Goal: Task Accomplishment & Management: Manage account settings

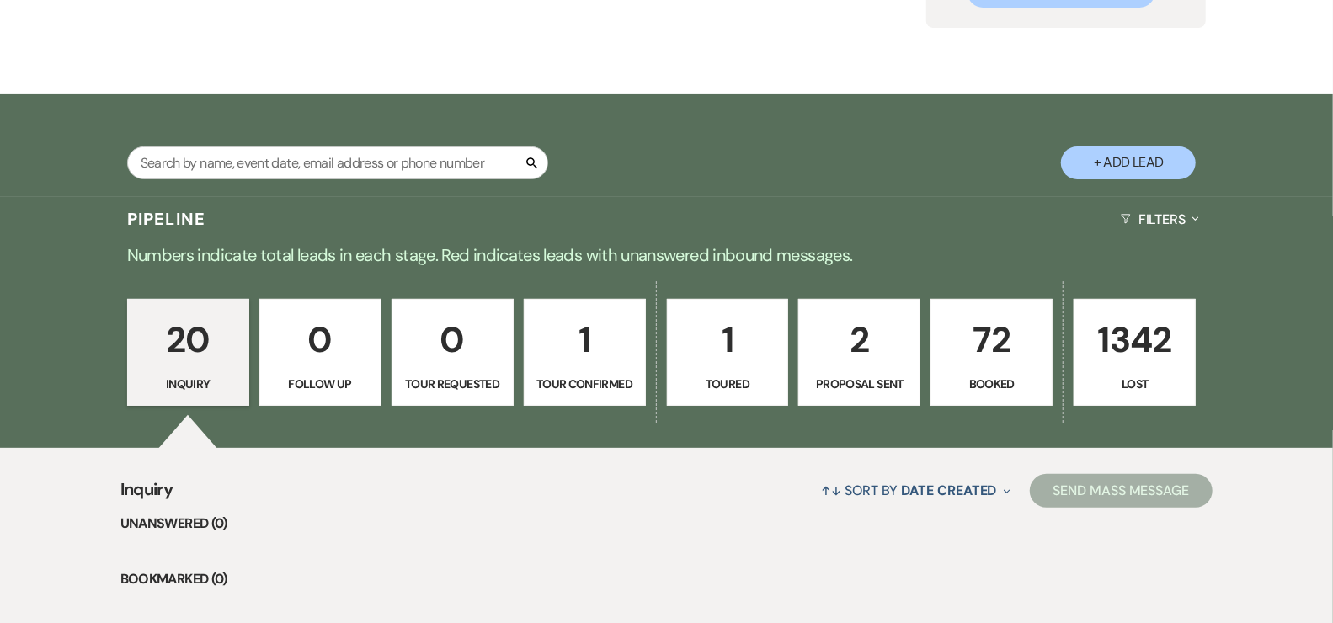
scroll to position [375, 0]
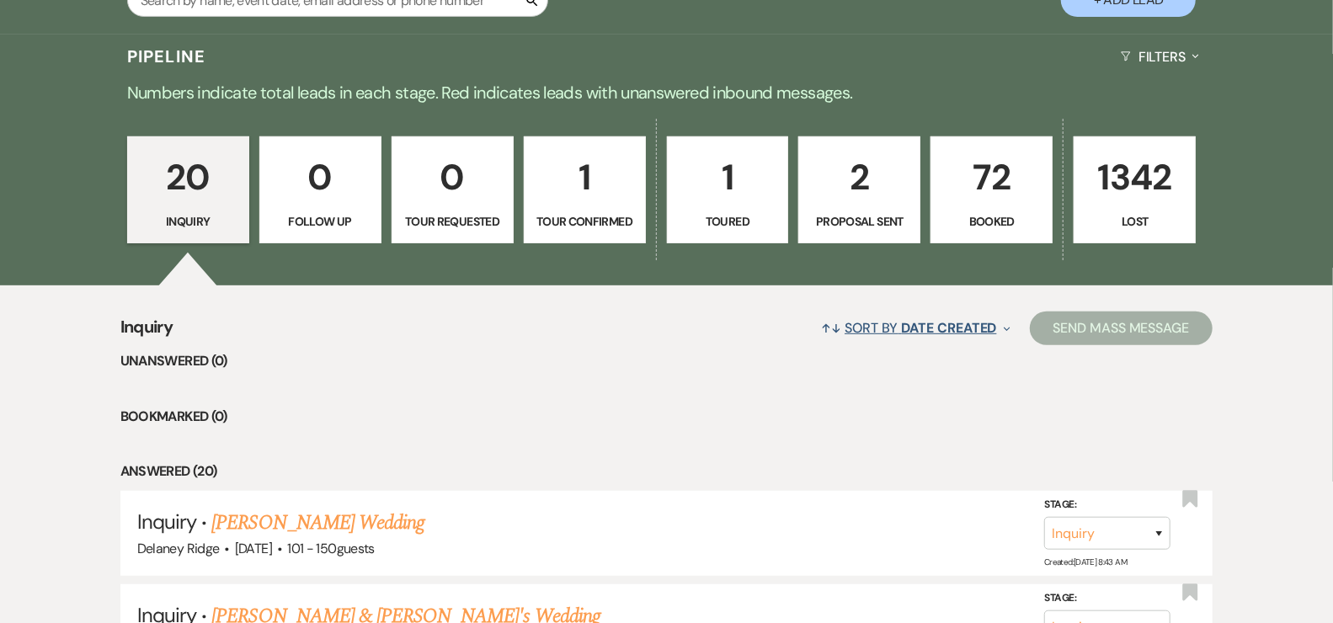
click at [982, 325] on span "Date Created" at bounding box center [949, 328] width 95 height 18
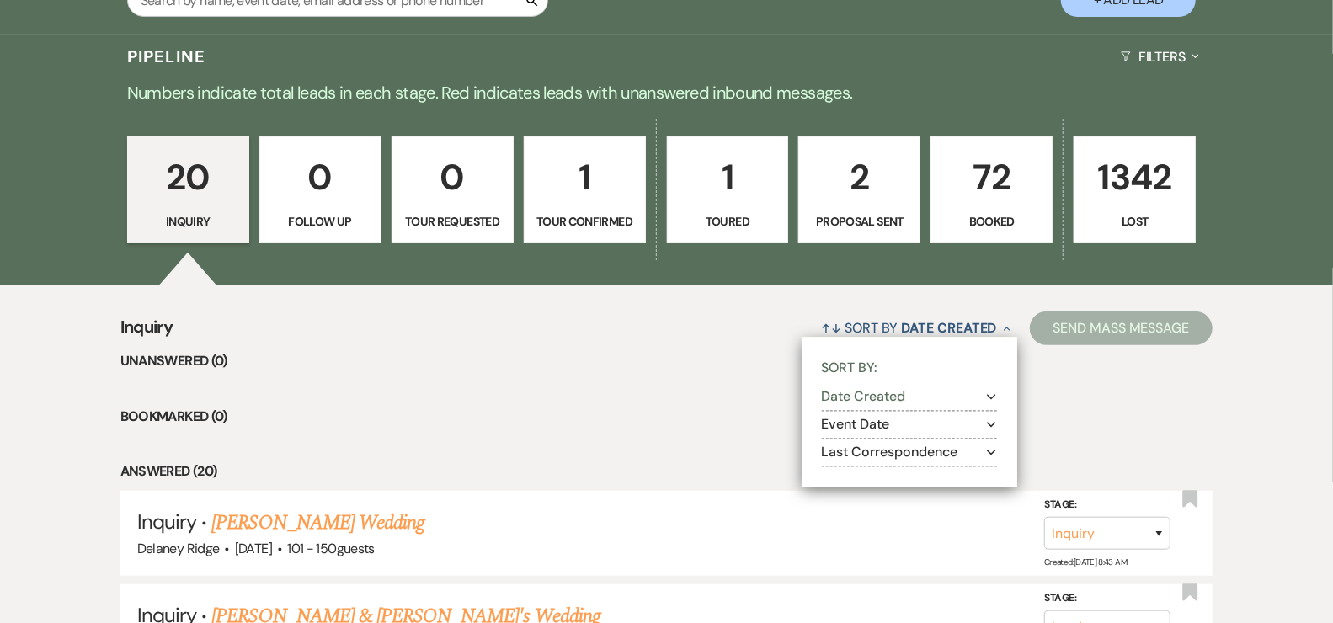
click at [922, 450] on button "Last Correspondence Expand" at bounding box center [909, 452] width 175 height 13
click at [896, 499] on label "Oldest to most recent" at bounding box center [919, 496] width 153 height 21
click at [854, 499] on input "Oldest to most recent" at bounding box center [848, 494] width 11 height 11
radio input "true"
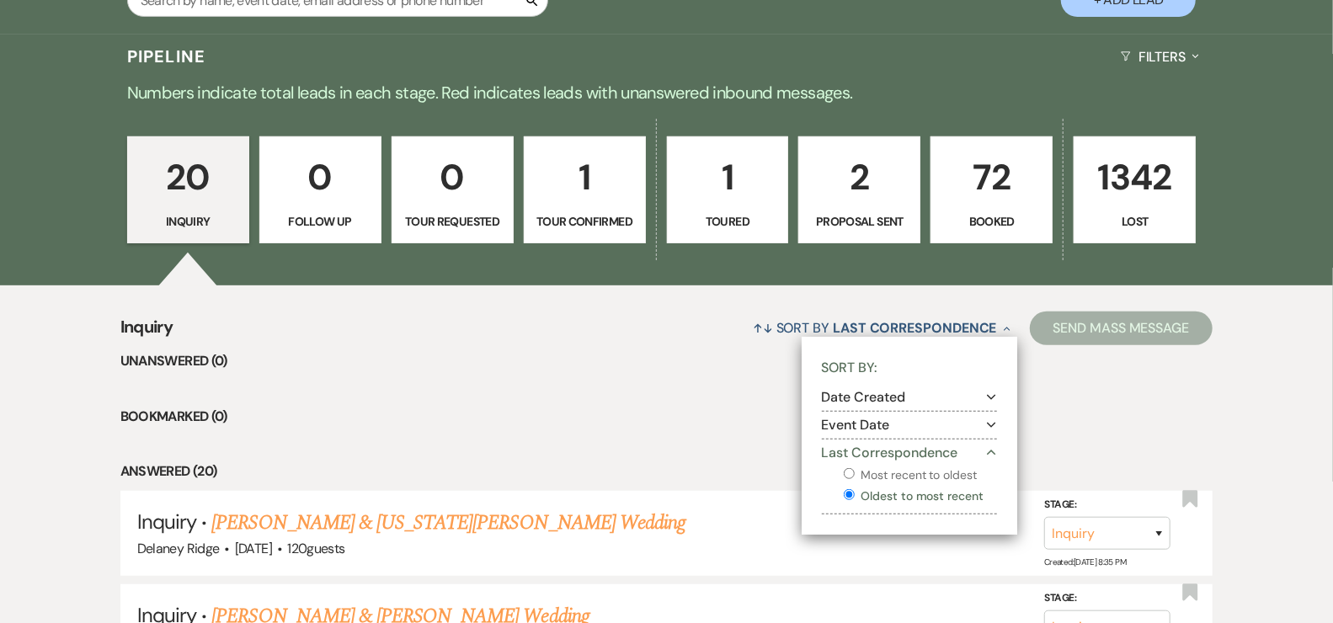
click at [536, 343] on div "↑↓ Sort By Last Correspondence Collapse Sort By: Date Created Expand Event Date…" at bounding box center [693, 328] width 1040 height 45
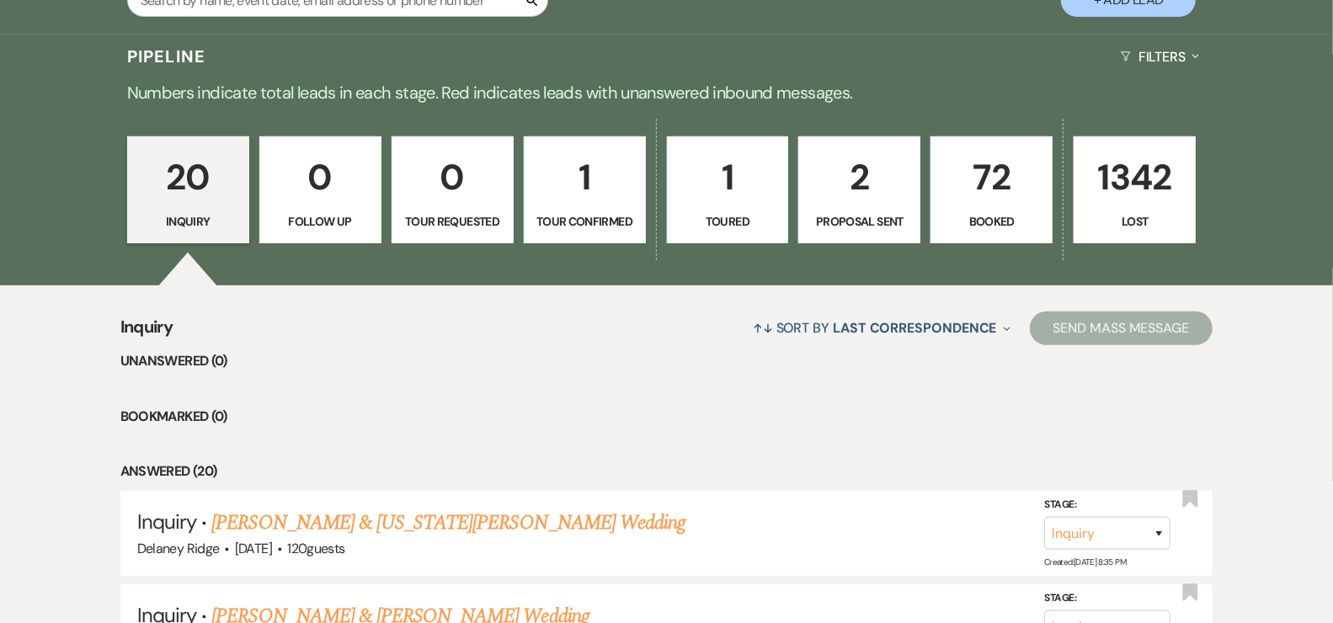
click at [678, 218] on p "Toured" at bounding box center [728, 221] width 100 height 19
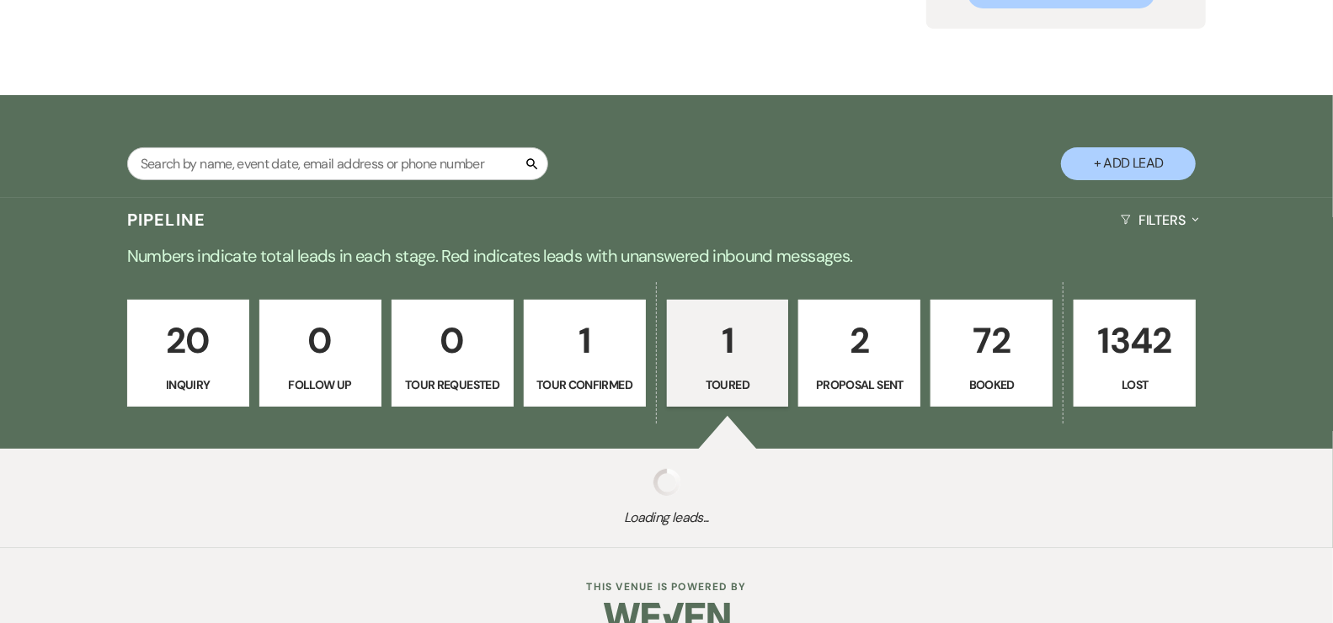
scroll to position [244, 0]
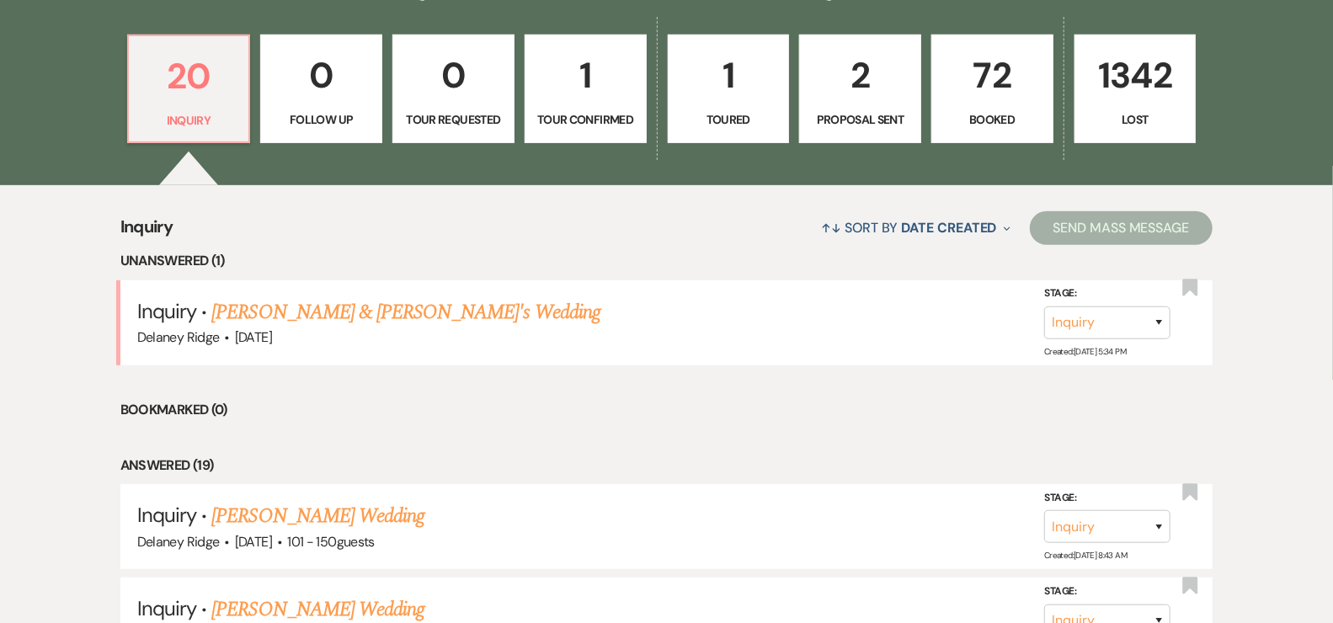
scroll to position [490, 0]
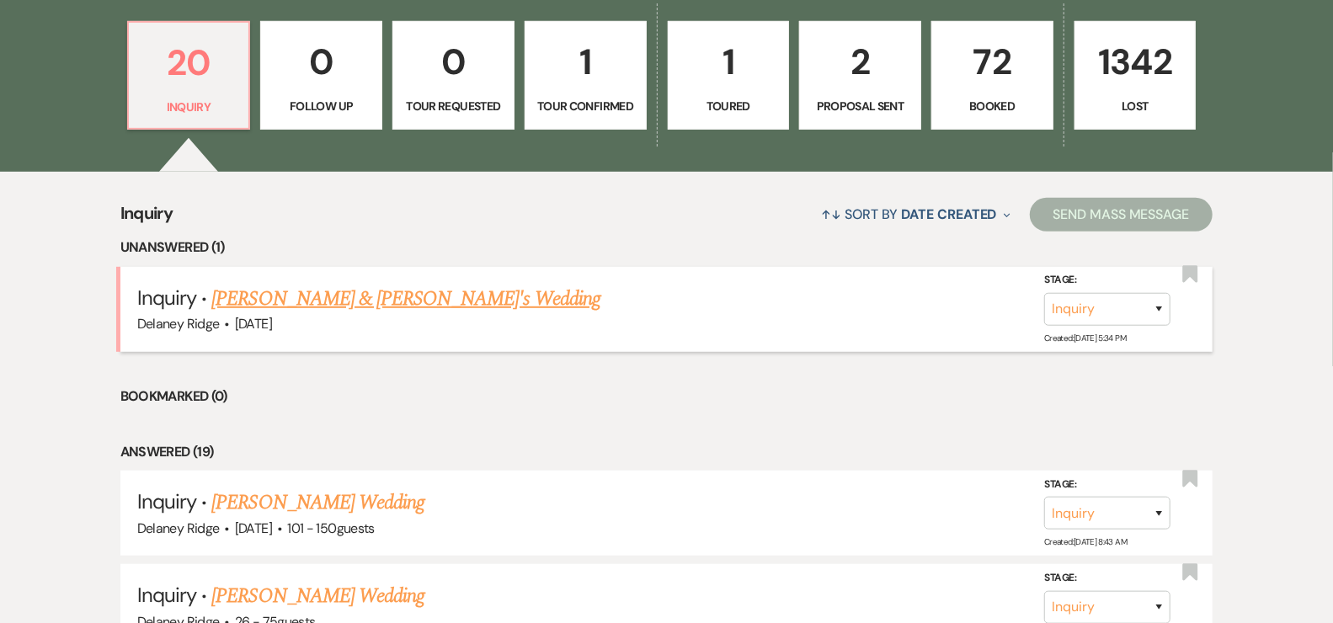
click at [354, 302] on link "[PERSON_NAME] & [PERSON_NAME]'s Wedding" at bounding box center [405, 299] width 389 height 30
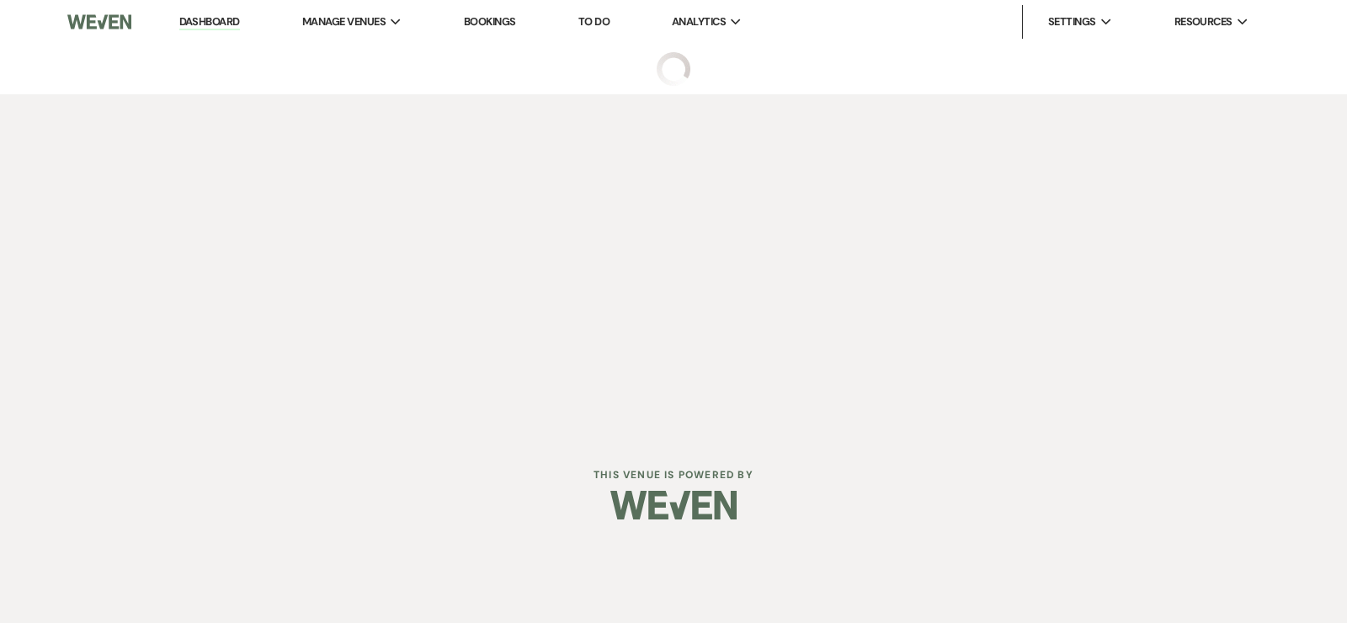
select select "5"
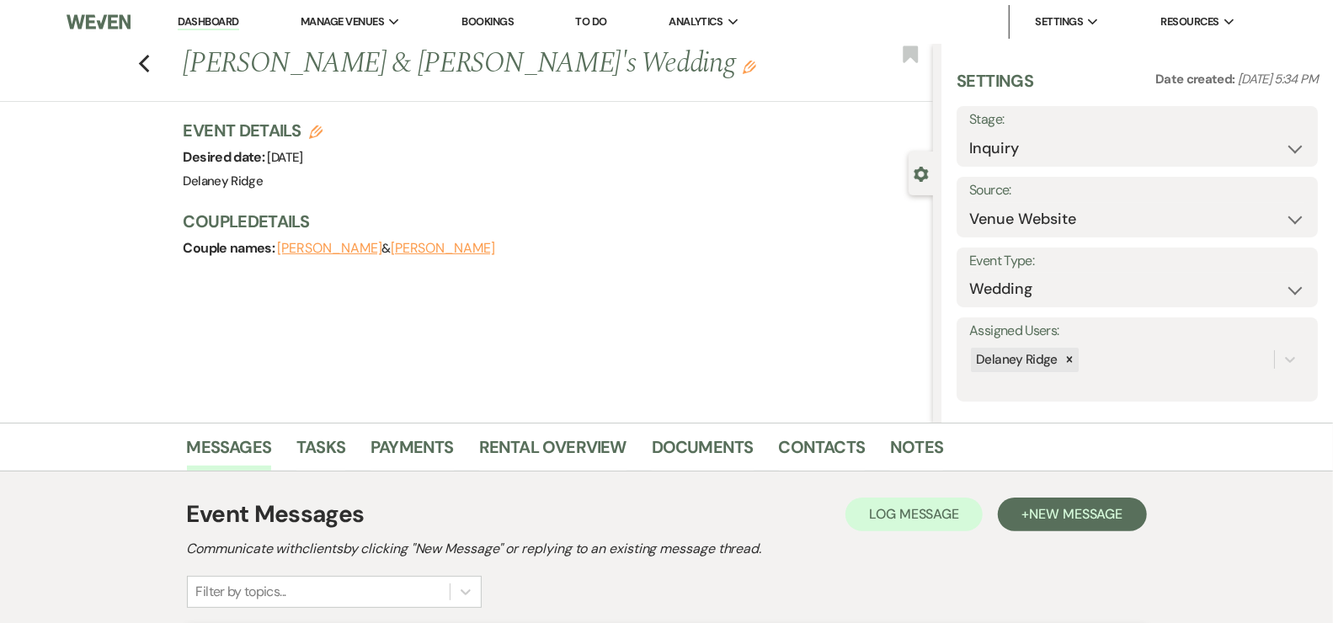
scroll to position [14, 0]
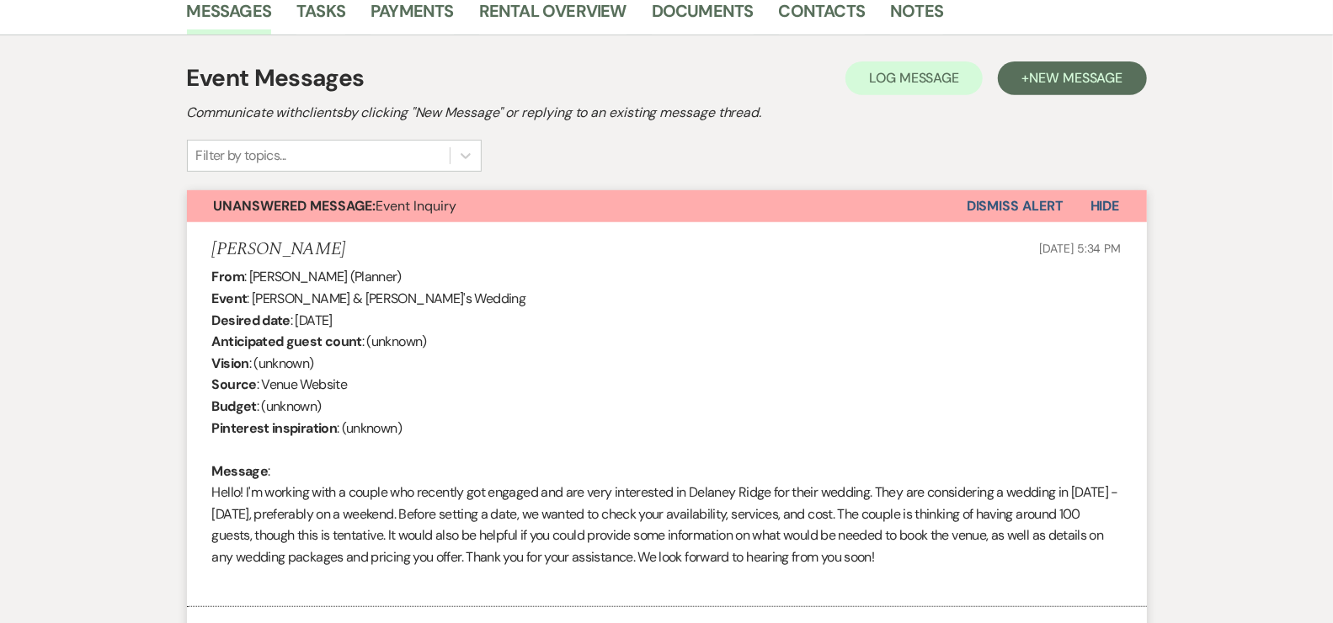
click at [1009, 203] on button "Dismiss Alert" at bounding box center [1014, 206] width 97 height 32
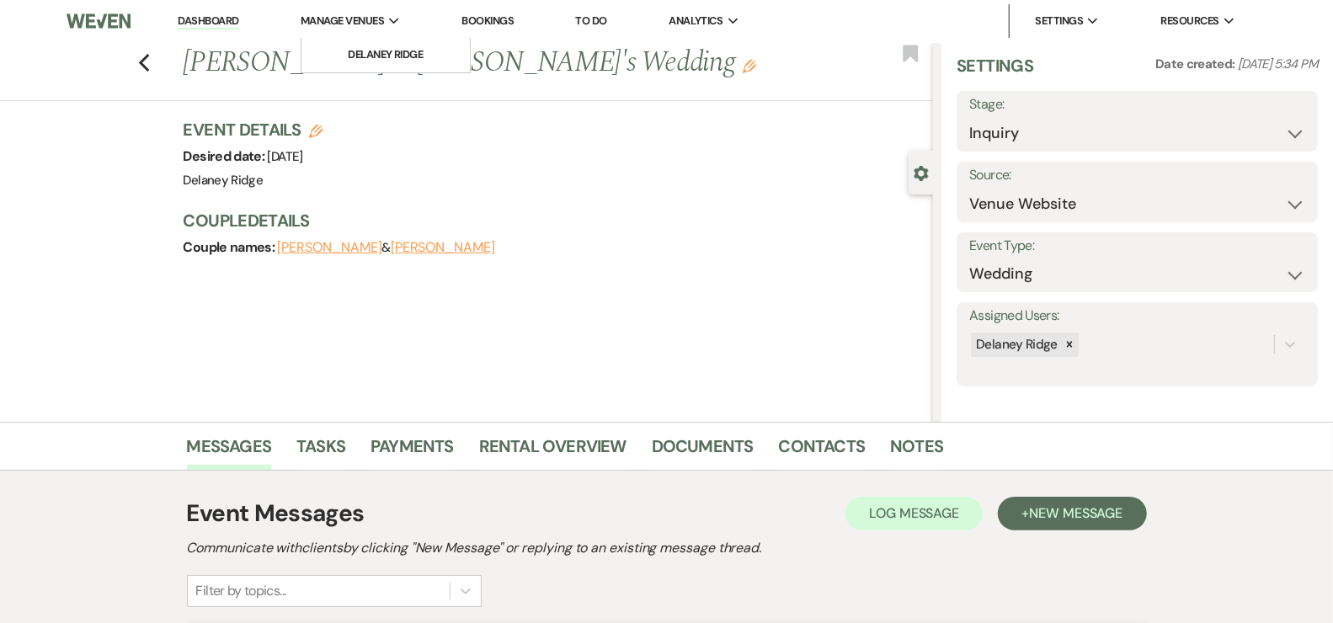
scroll to position [0, 0]
click at [226, 15] on link "Dashboard" at bounding box center [208, 22] width 61 height 16
